Goal: Task Accomplishment & Management: Manage account settings

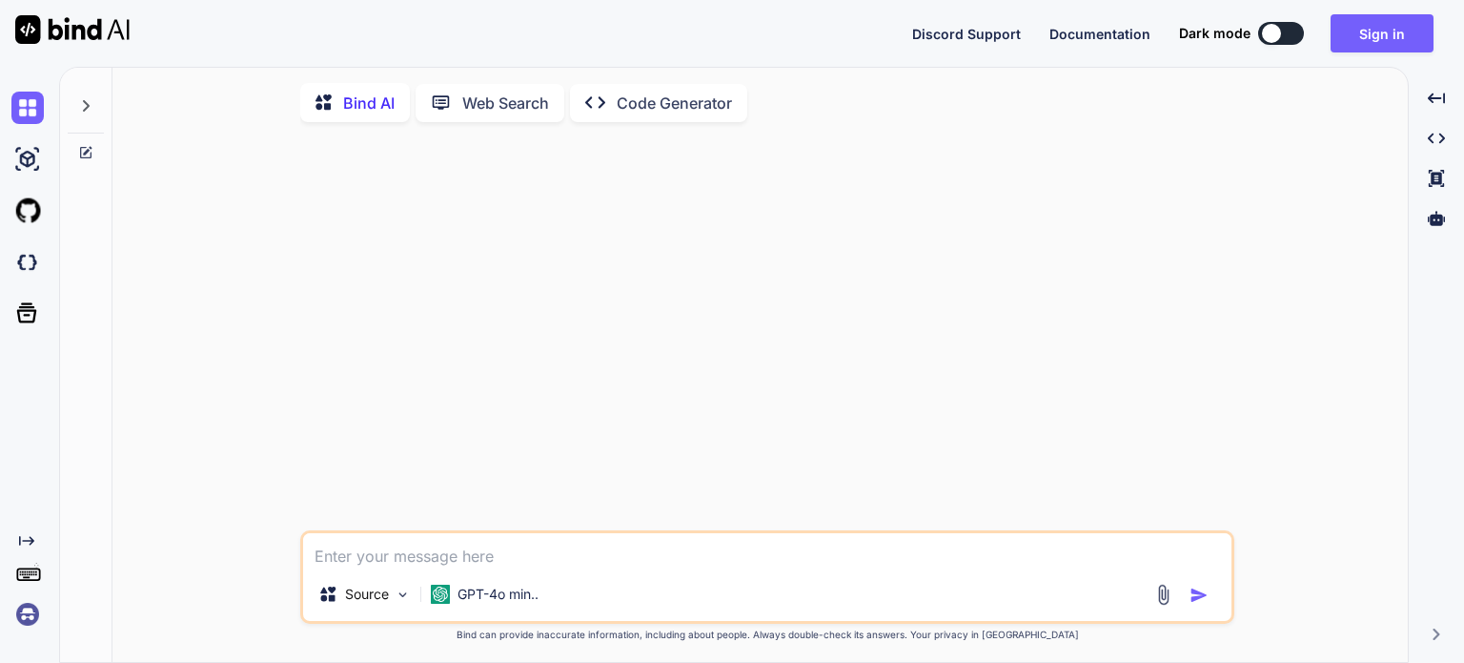
click at [559, 319] on div at bounding box center [769, 333] width 931 height 393
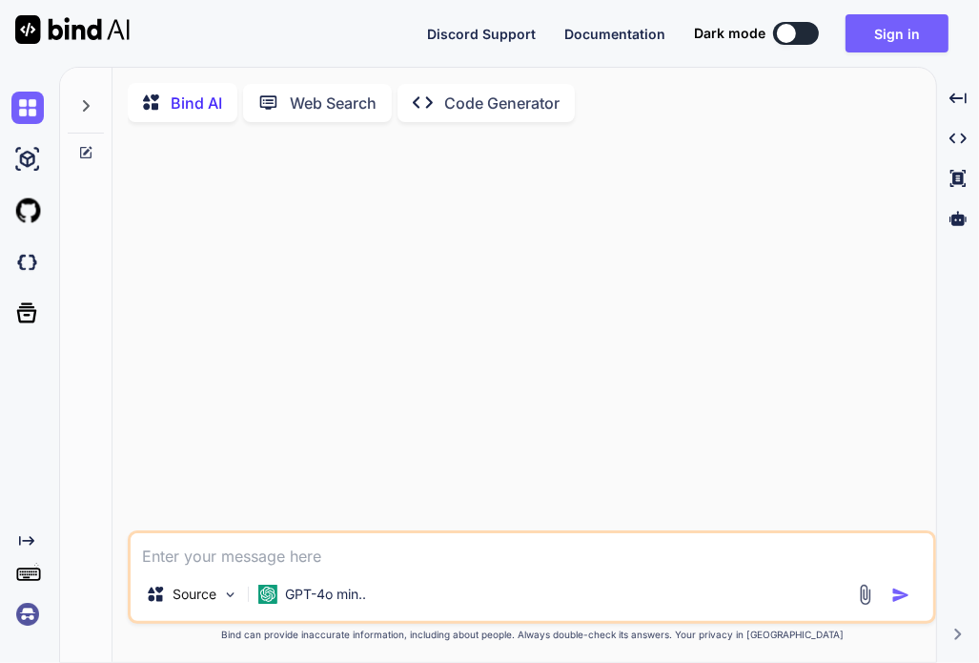
type textarea "x"
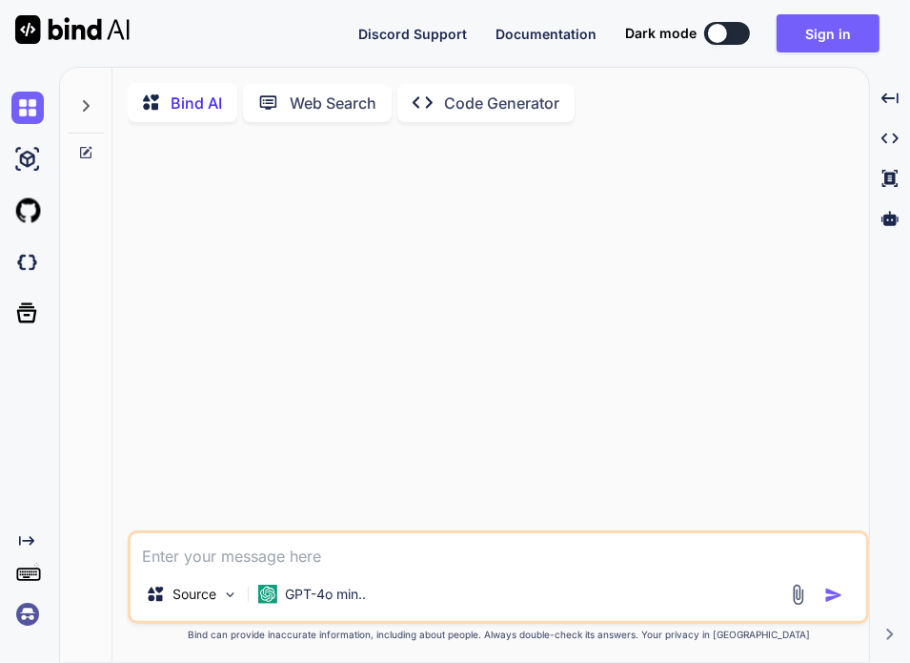
click at [44, 619] on div at bounding box center [31, 614] width 40 height 32
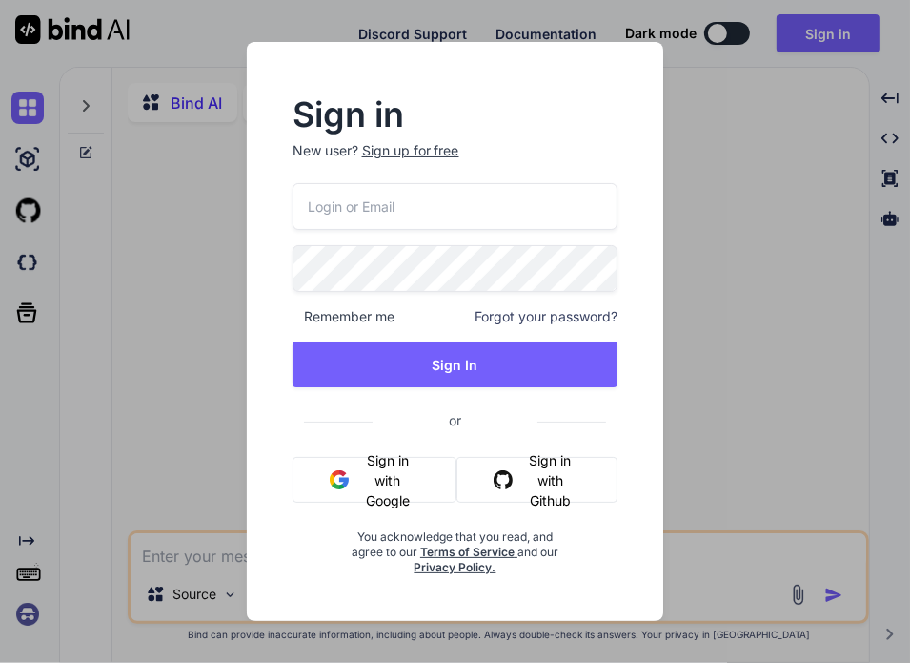
click at [530, 197] on input "email" at bounding box center [456, 206] width 326 height 47
paste input "[EMAIL_ADDRESS][DOMAIN_NAME]"
type input "[EMAIL_ADDRESS][DOMAIN_NAME]"
click at [493, 327] on div "maisietrang@gmail.com Remember me Forgot your password? Sign In or Sign in with…" at bounding box center [456, 379] width 326 height 392
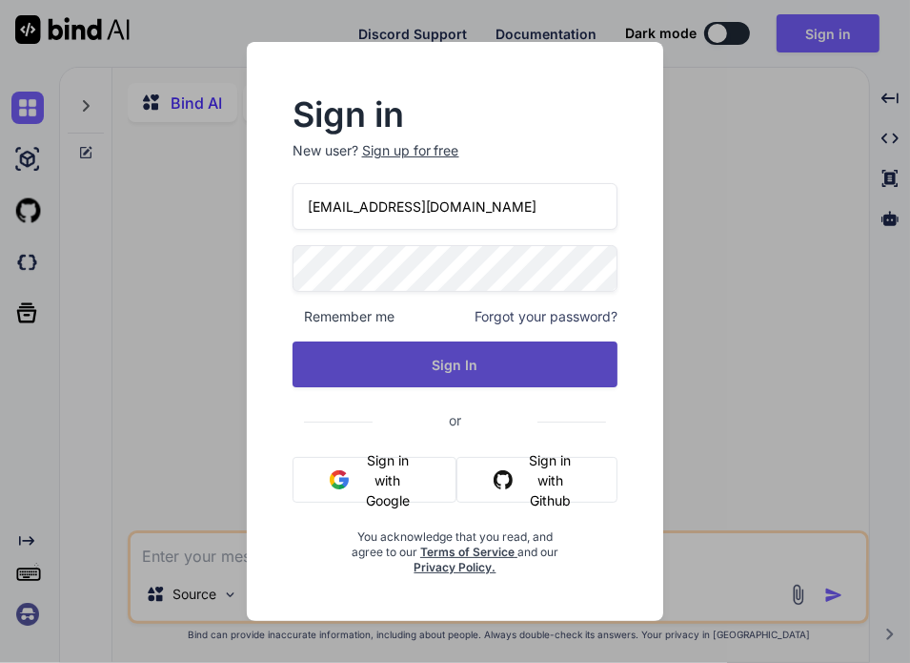
click at [487, 358] on button "Sign In" at bounding box center [456, 364] width 326 height 46
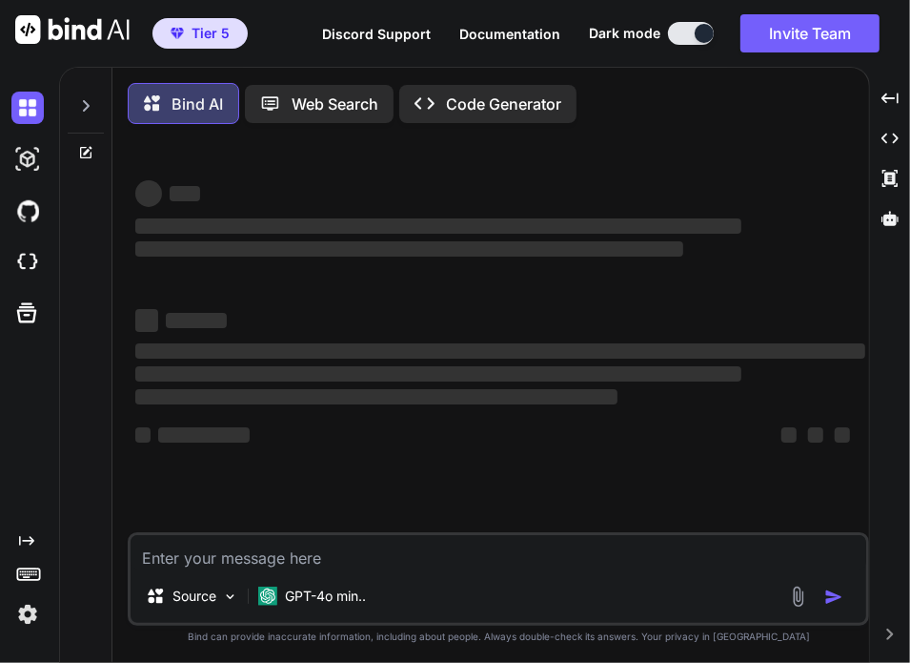
type textarea "x"
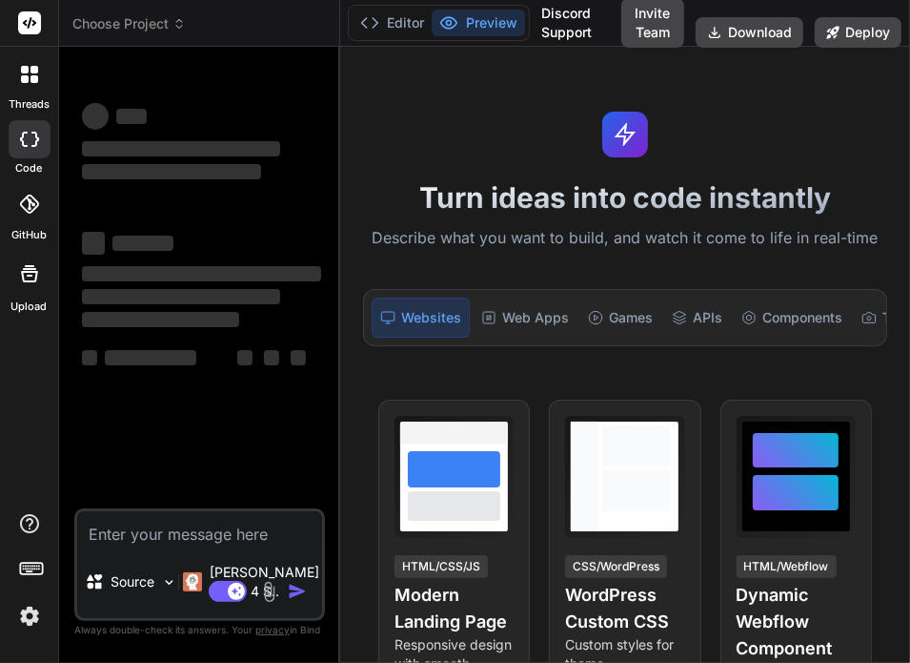
click at [29, 621] on img at bounding box center [29, 616] width 32 height 32
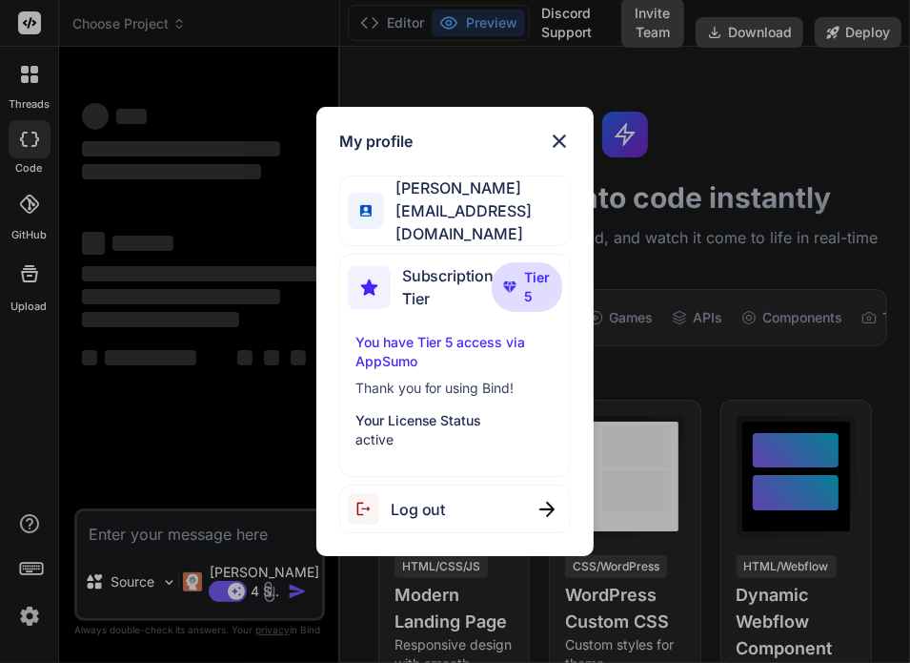
click at [461, 484] on div "Log out" at bounding box center [455, 508] width 233 height 49
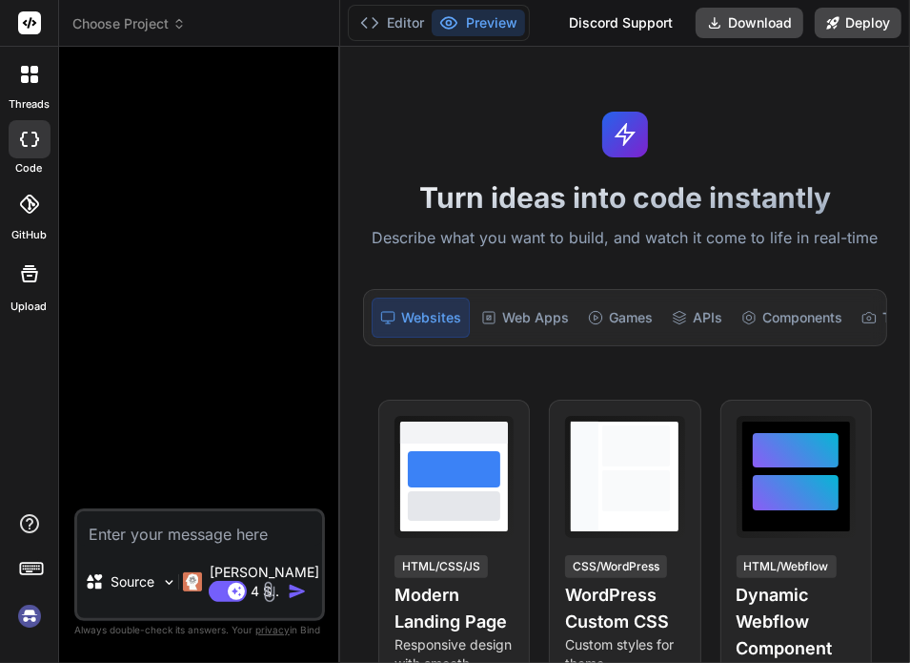
scroll to position [18, 0]
click at [27, 607] on img at bounding box center [29, 616] width 32 height 32
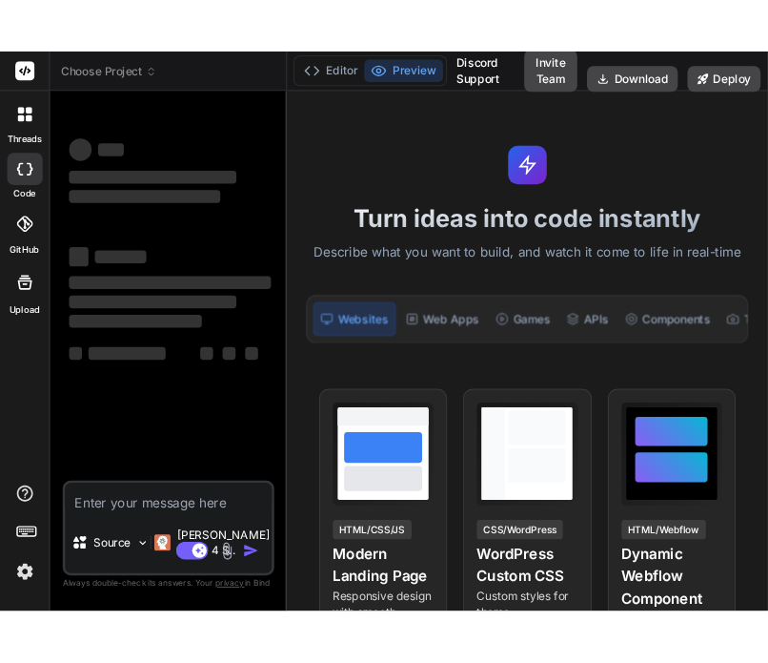
scroll to position [92, 0]
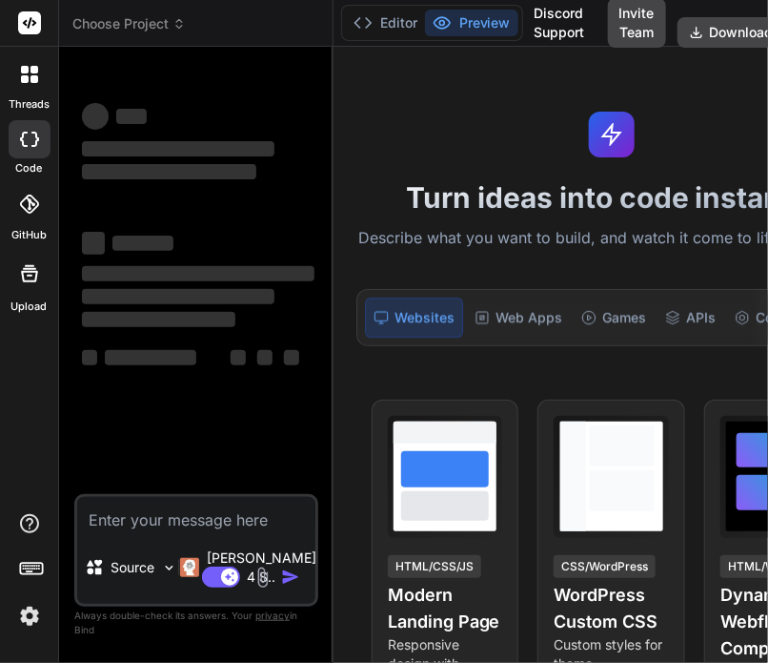
type textarea "x"
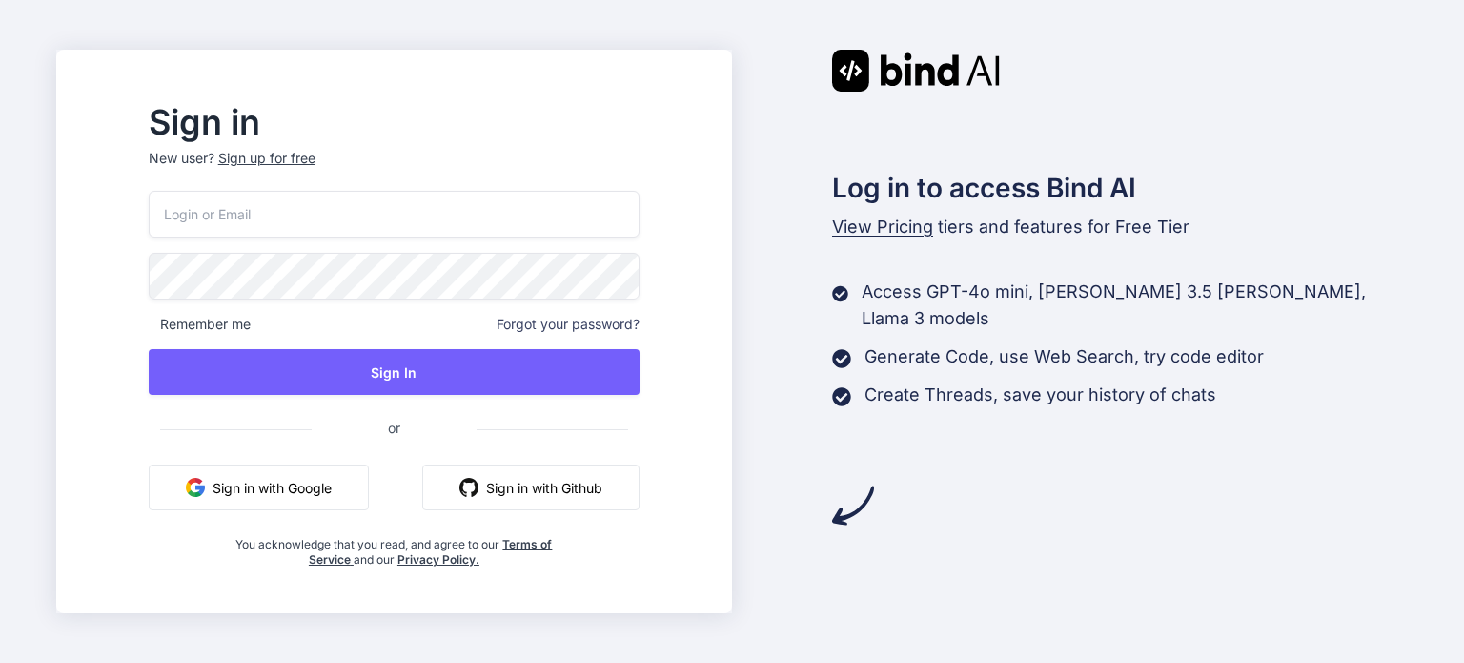
click at [506, 213] on input "email" at bounding box center [394, 214] width 491 height 47
paste input ""kerwin.workac@gmail.com"
click at [217, 212] on input ""kerwin.workac@gmail.com" at bounding box center [394, 214] width 491 height 47
type input "kerwin.workac@gmail.com"
click at [473, 346] on div "kerwin.workac@gmail.com Remember me Forgot your password? Sign In or Sign in wi…" at bounding box center [394, 379] width 491 height 377
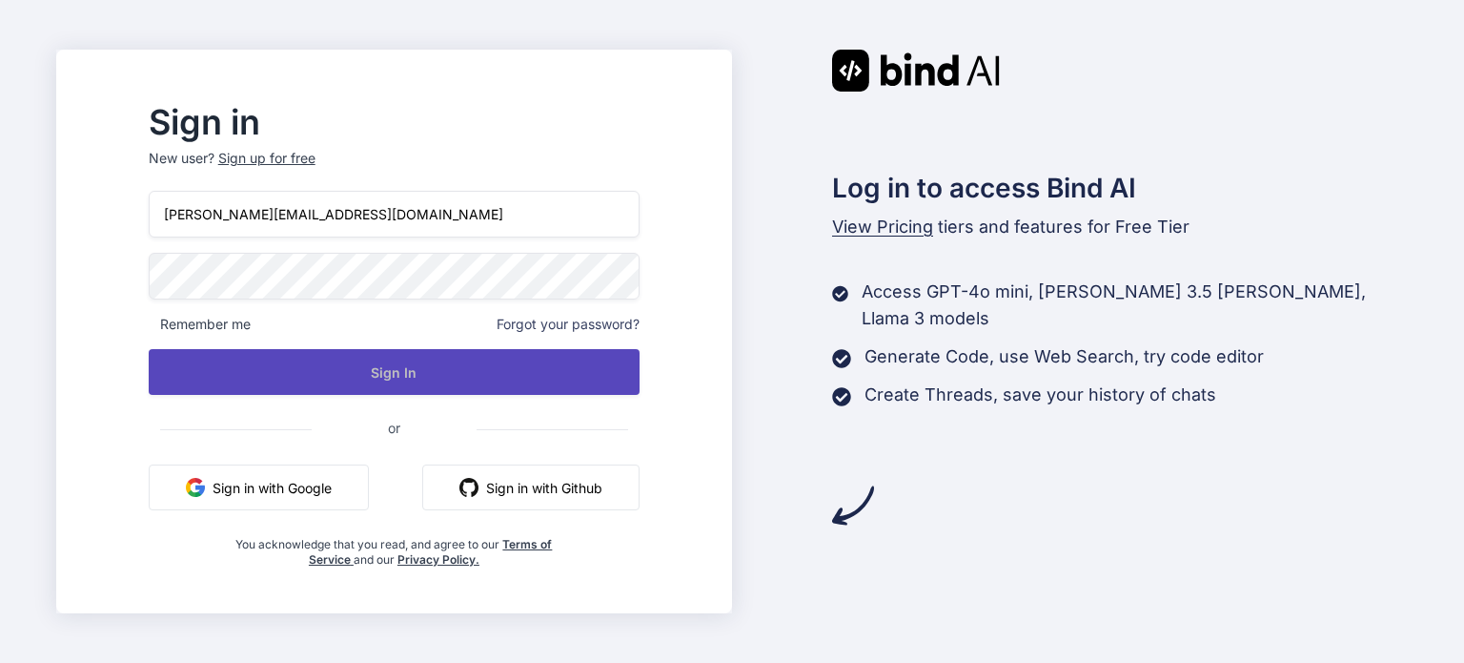
click at [458, 377] on button "Sign In" at bounding box center [394, 372] width 491 height 46
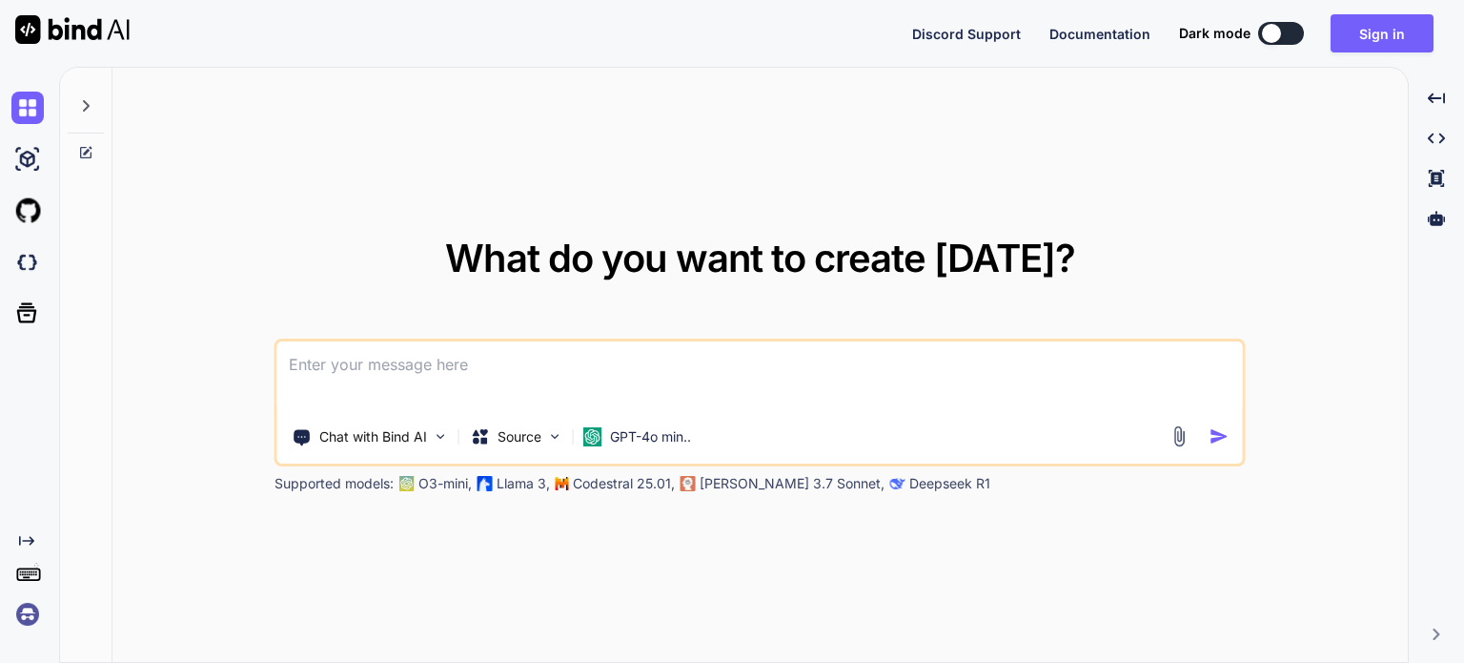
click at [574, 128] on div "What do you want to create today? Chat with Bind AI Source GPT-4o min.. Support…" at bounding box center [761, 366] width 1296 height 596
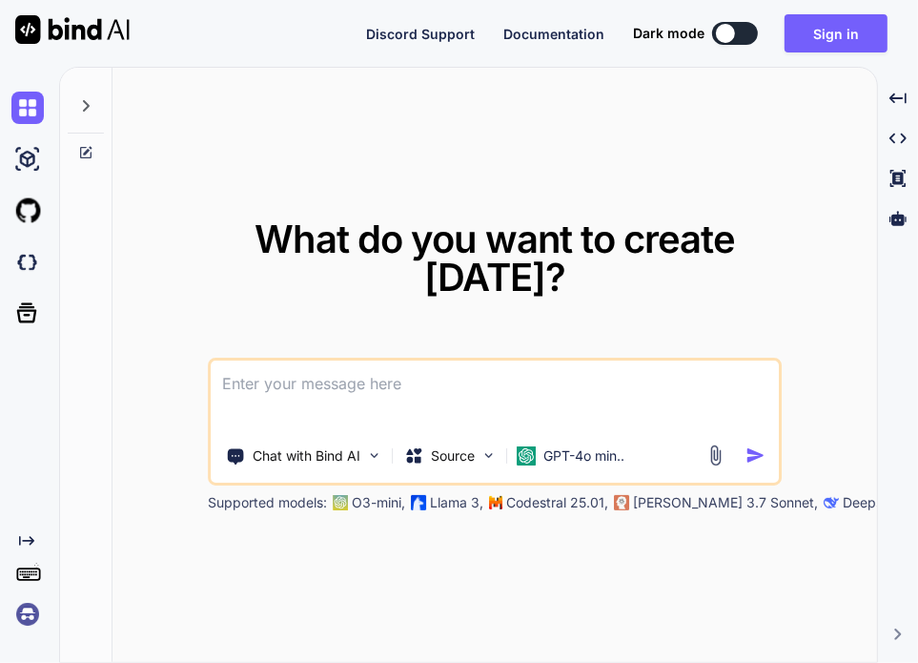
click at [32, 612] on img at bounding box center [27, 614] width 32 height 32
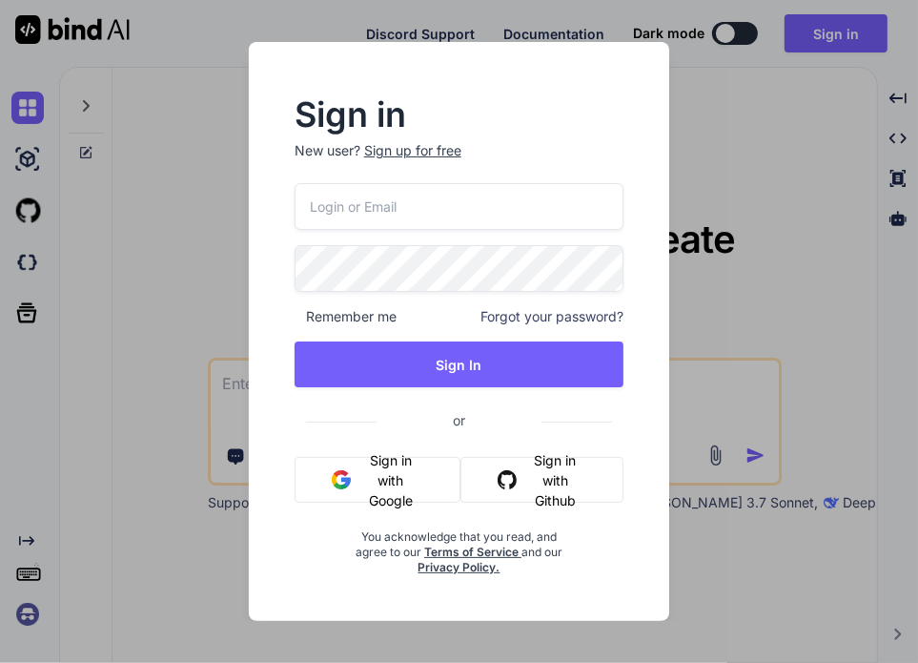
click at [389, 200] on input "email" at bounding box center [459, 206] width 329 height 47
paste input "[EMAIL_ADDRESS][DOMAIN_NAME]"
type input "[EMAIL_ADDRESS][DOMAIN_NAME]"
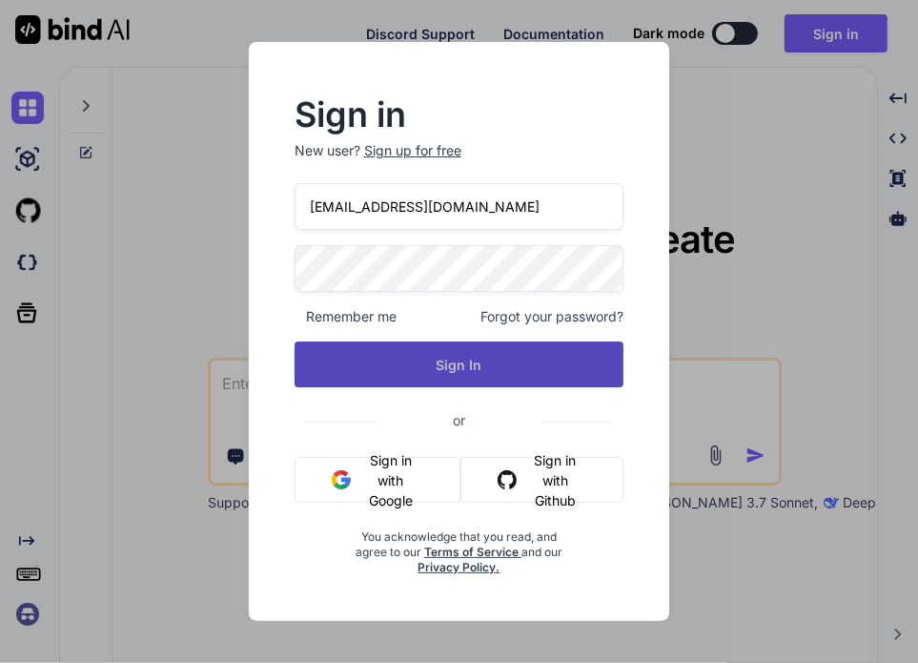
click at [442, 384] on button "Sign In" at bounding box center [459, 364] width 329 height 46
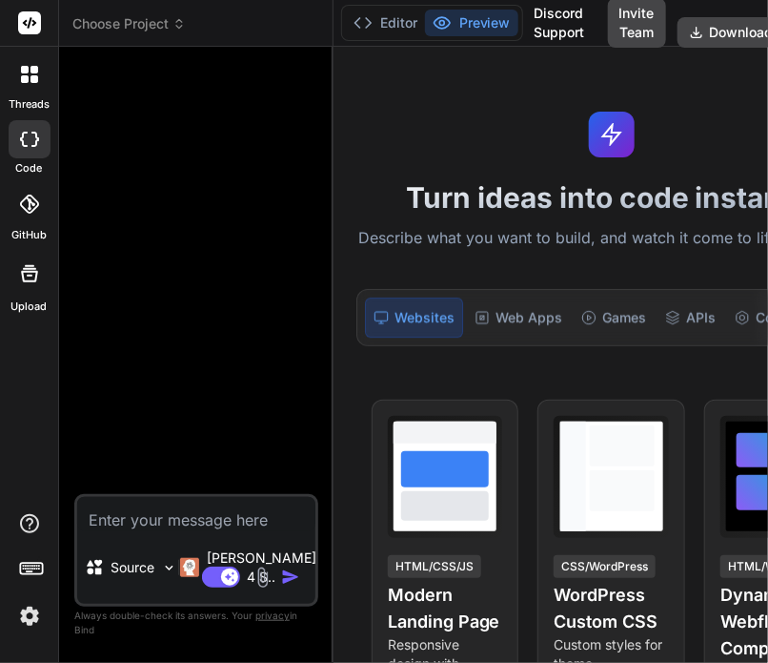
click at [28, 617] on img at bounding box center [29, 616] width 32 height 32
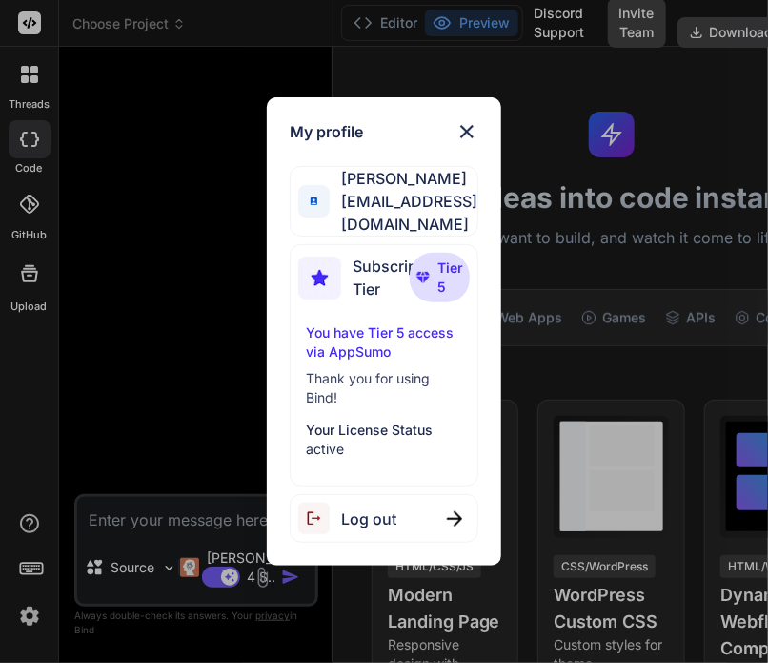
click at [352, 507] on span "Log out" at bounding box center [368, 518] width 55 height 23
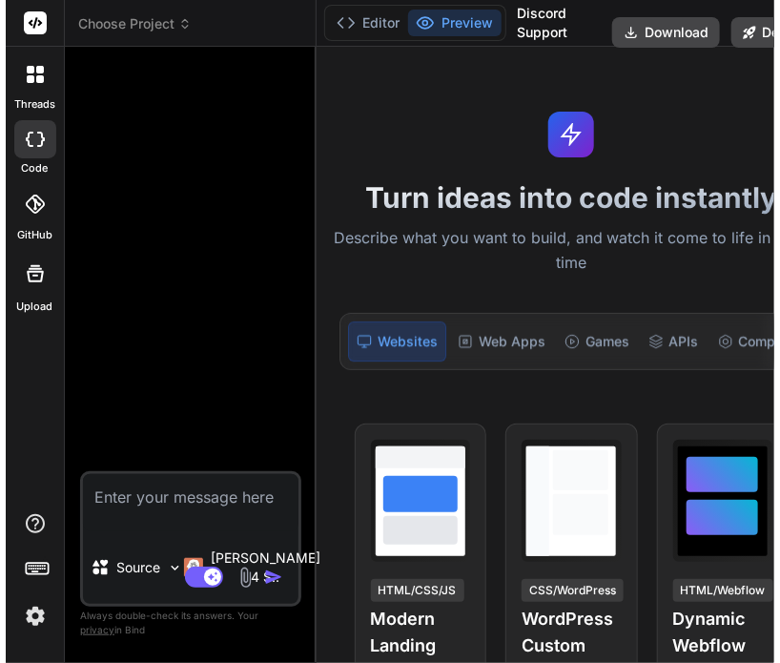
scroll to position [18, 0]
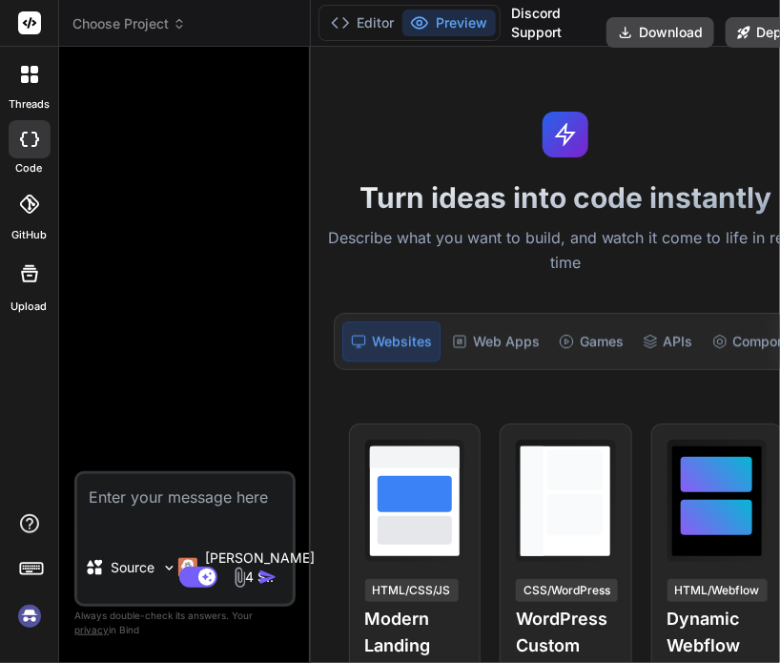
click at [37, 621] on img at bounding box center [29, 616] width 32 height 32
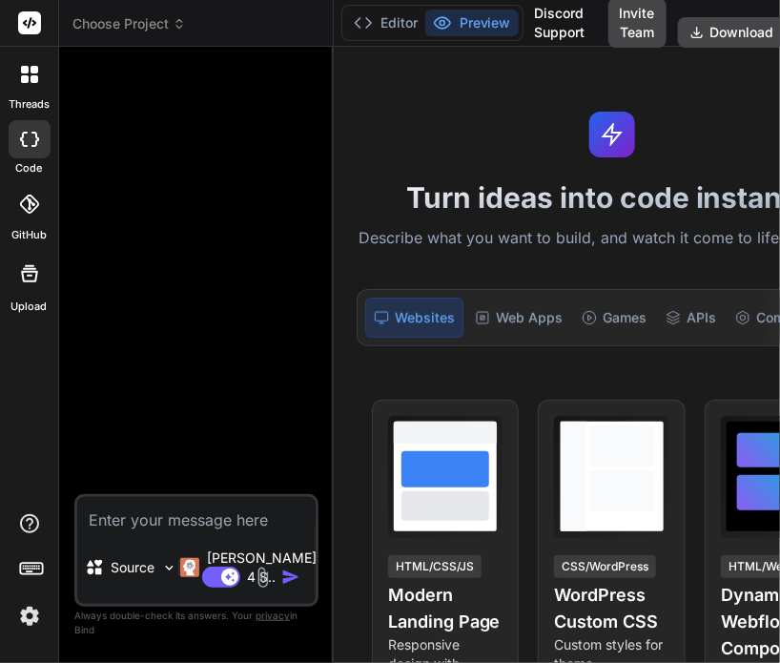
click at [20, 629] on img at bounding box center [29, 616] width 32 height 32
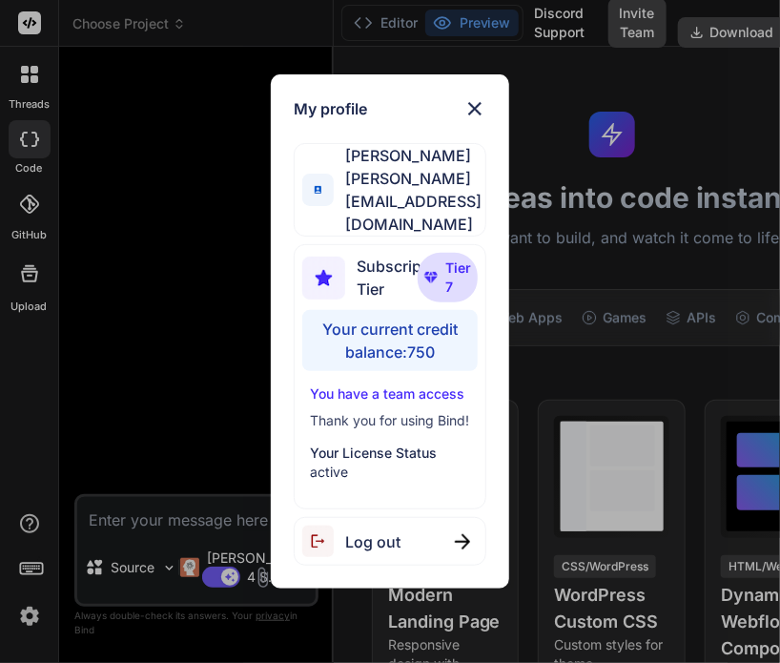
click at [338, 534] on img at bounding box center [323, 540] width 43 height 31
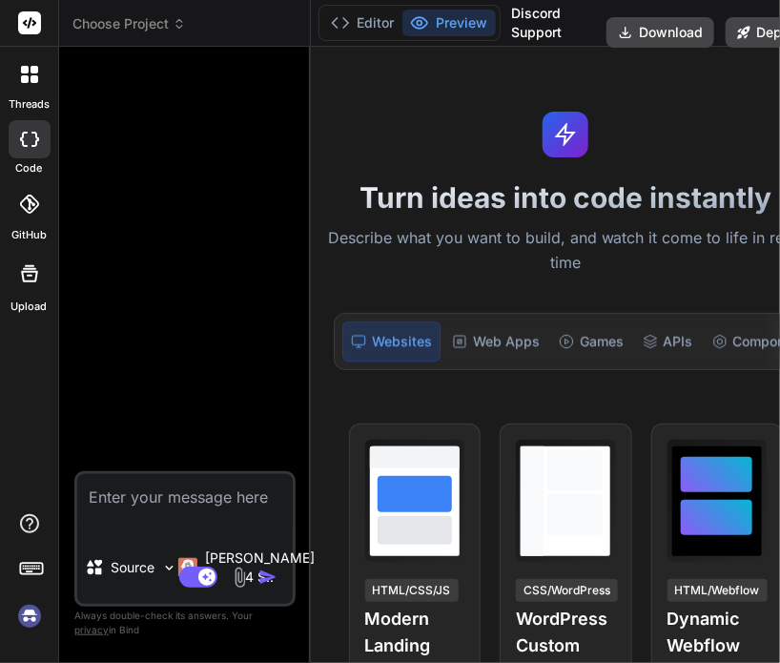
scroll to position [92, 0]
drag, startPoint x: 296, startPoint y: 182, endPoint x: 417, endPoint y: 155, distance: 124.0
click at [311, 155] on div "Bind AI Web Search Created with Pixso. Code Generator Source [PERSON_NAME] 4 S.…" at bounding box center [185, 355] width 252 height 616
type textarea "x"
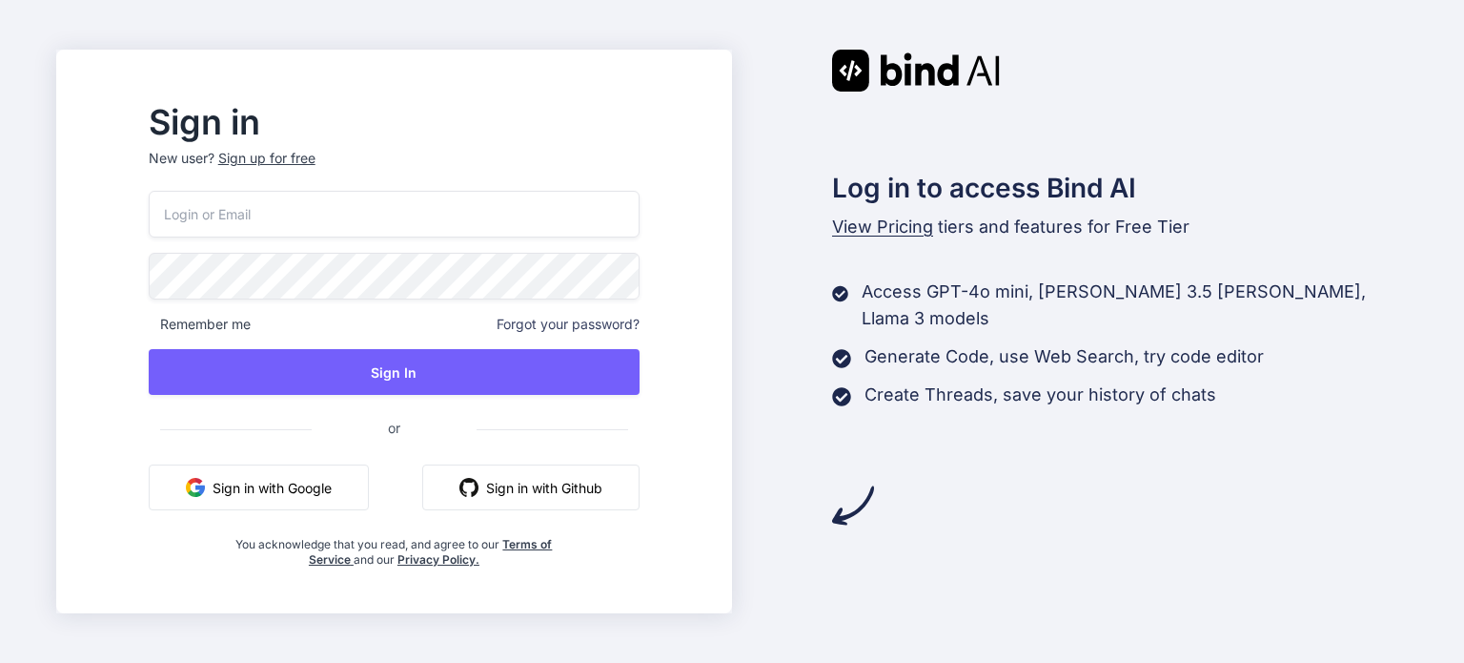
click at [460, 224] on input "email" at bounding box center [394, 214] width 491 height 47
paste input "[PERSON_NAME][EMAIL_ADDRESS][DOMAIN_NAME]"
type input "[PERSON_NAME][EMAIL_ADDRESS][DOMAIN_NAME]"
click at [1107, 114] on div "Log in to access Bind AI View Pricing tiers and features for Free Tier Access G…" at bounding box center [1070, 288] width 676 height 477
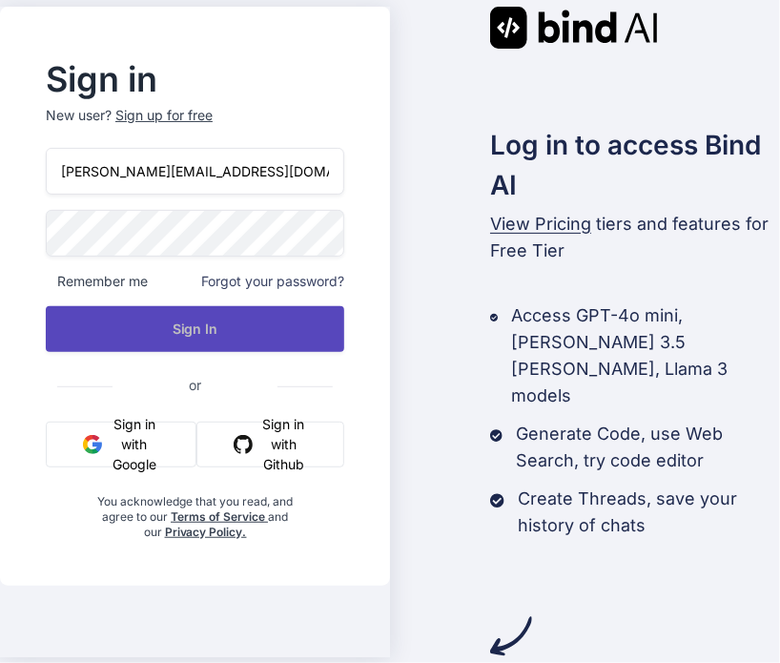
click at [244, 346] on button "Sign In" at bounding box center [195, 329] width 298 height 46
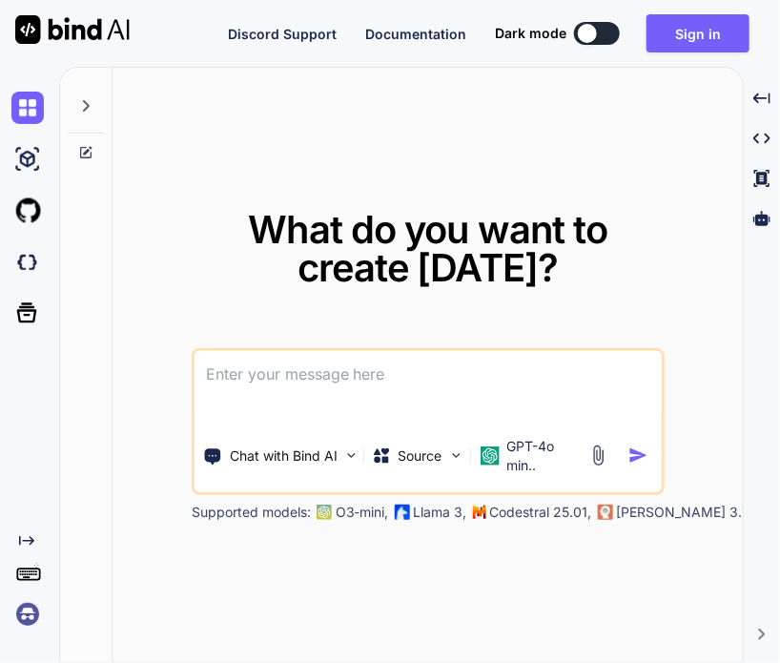
click at [37, 617] on img at bounding box center [27, 614] width 32 height 32
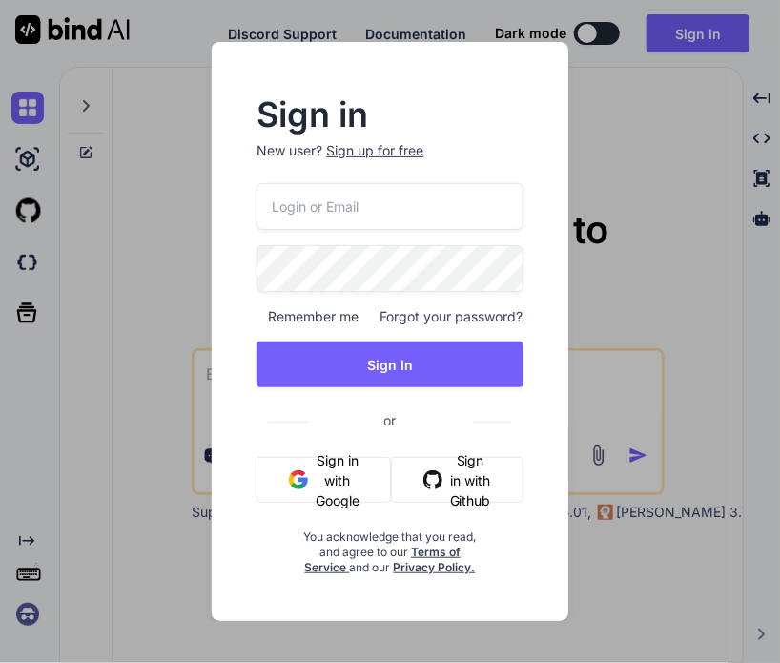
click at [448, 192] on input "email" at bounding box center [389, 206] width 266 height 47
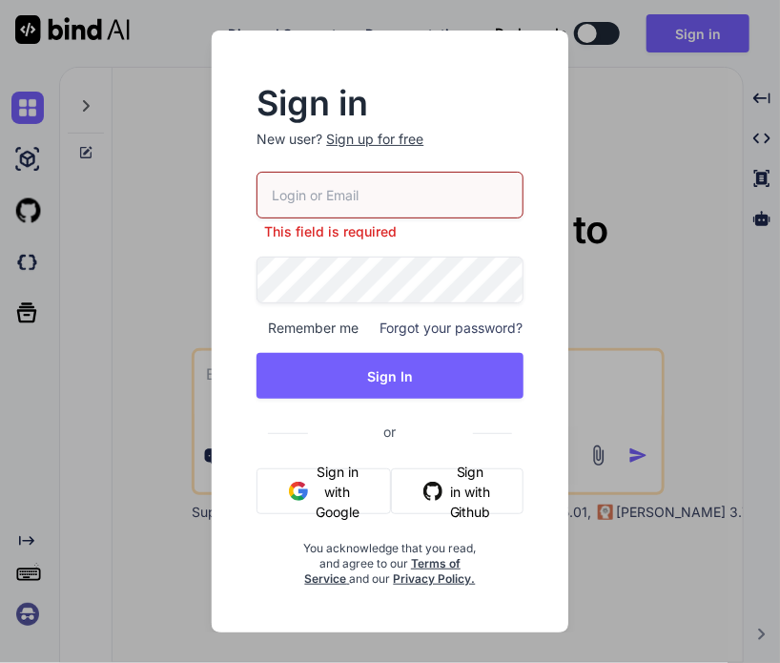
click at [337, 199] on input "email" at bounding box center [389, 195] width 266 height 47
paste input "[PERSON_NAME][EMAIL_ADDRESS][DOMAIN_NAME]"
type input "[PERSON_NAME][EMAIL_ADDRESS][DOMAIN_NAME]"
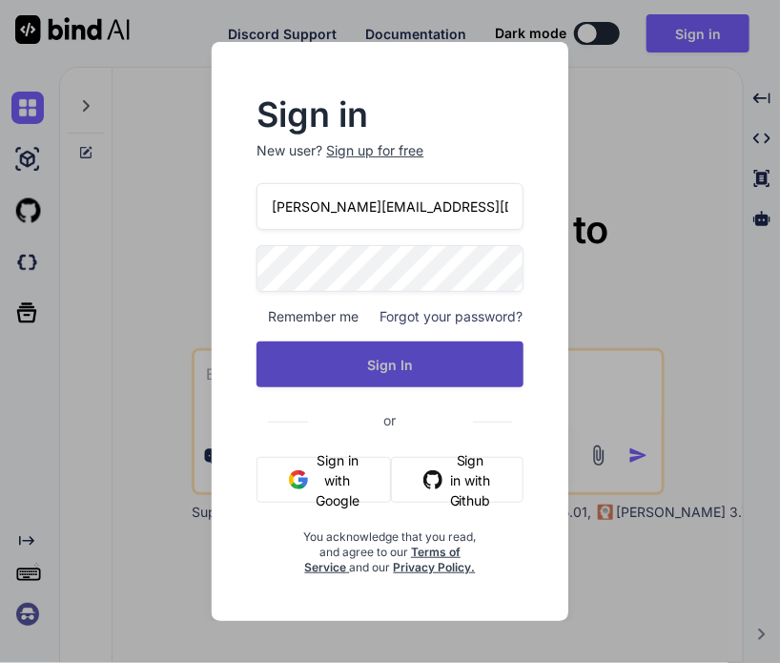
click at [408, 365] on button "Sign In" at bounding box center [389, 364] width 266 height 46
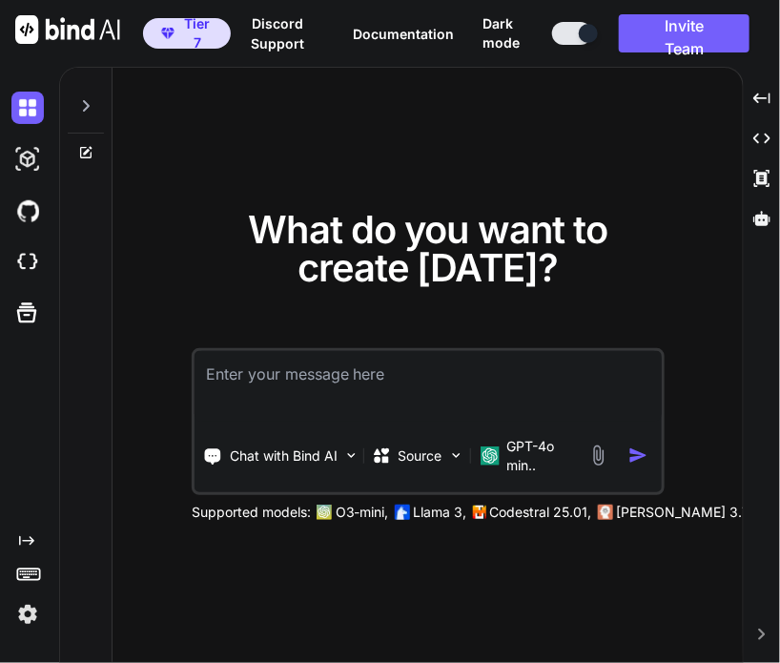
click at [19, 609] on img at bounding box center [27, 614] width 32 height 32
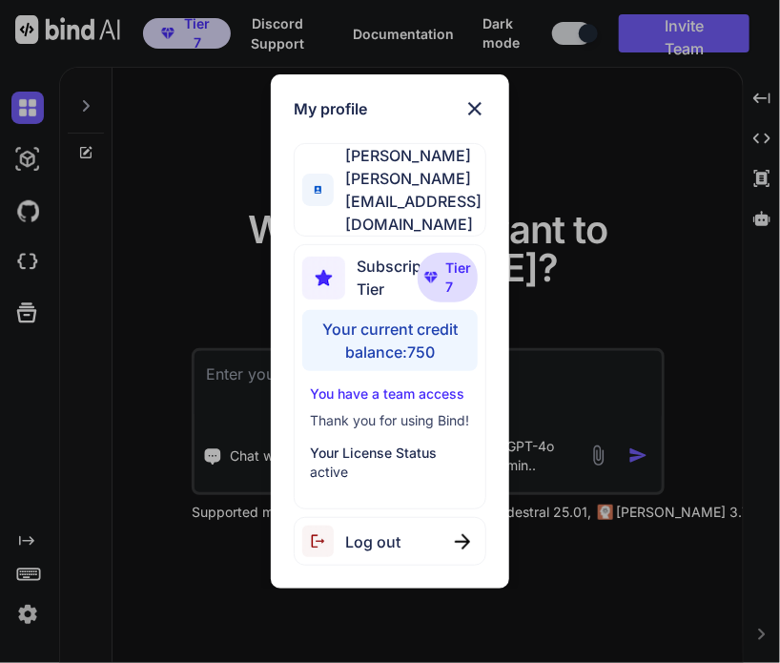
click at [396, 535] on span "Log out" at bounding box center [372, 541] width 55 height 23
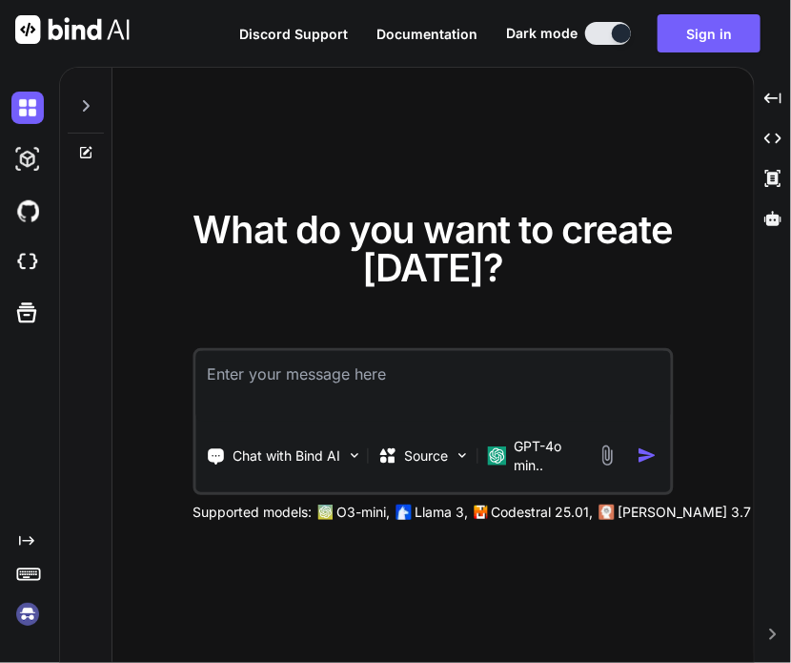
click at [33, 604] on img at bounding box center [27, 614] width 32 height 32
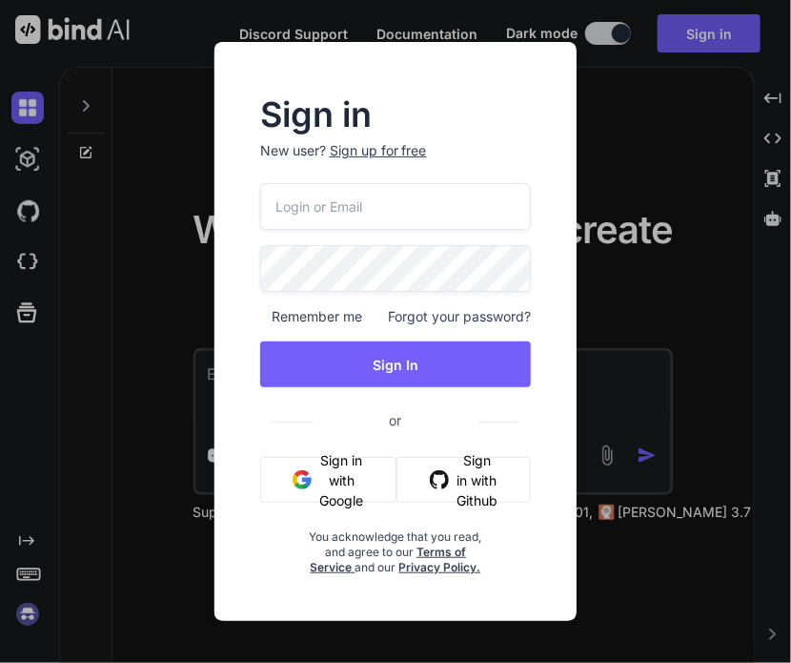
click at [422, 211] on input "email" at bounding box center [396, 206] width 272 height 47
paste input "[EMAIL_ADDRESS][DOMAIN_NAME]"
type input "[EMAIL_ADDRESS][DOMAIN_NAME]"
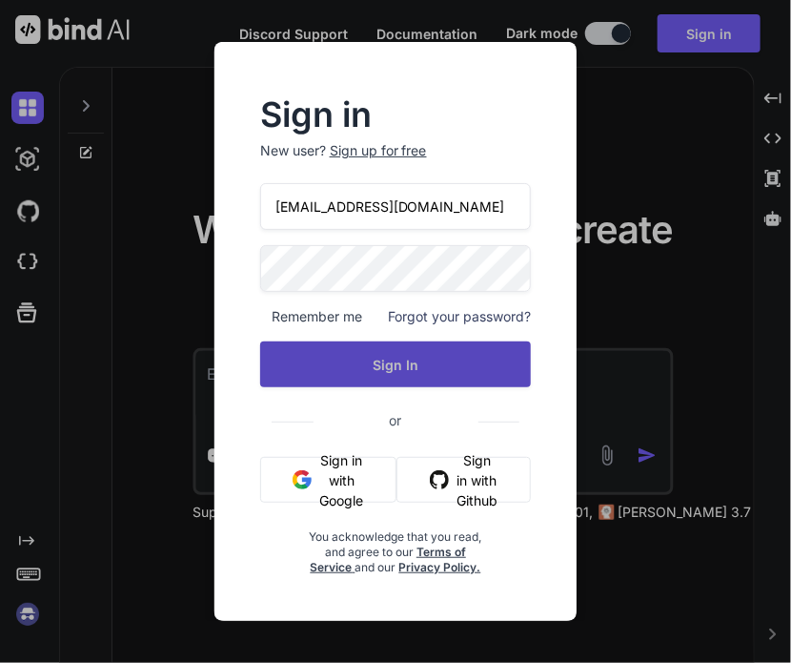
click at [359, 373] on button "Sign In" at bounding box center [396, 364] width 272 height 46
